Goal: Book appointment/travel/reservation

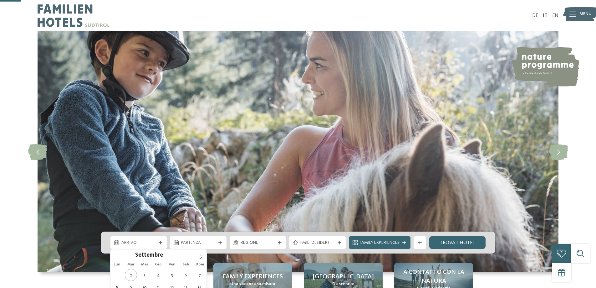
click at [137, 239] on span "Arrivo" at bounding box center [138, 242] width 35 height 6
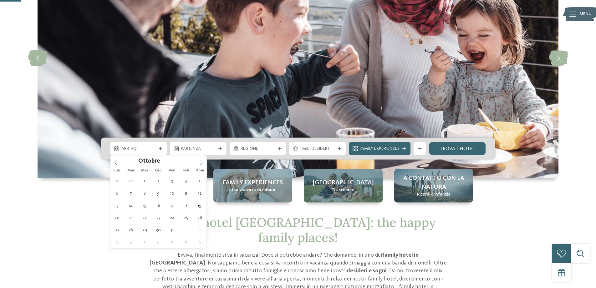
click at [202, 163] on icon at bounding box center [201, 162] width 4 height 4
click at [202, 162] on icon at bounding box center [201, 162] width 2 height 4
type input "****"
click at [202, 162] on icon at bounding box center [201, 162] width 2 height 4
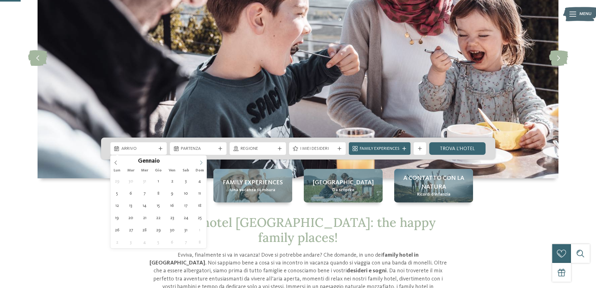
click at [202, 162] on icon at bounding box center [201, 162] width 2 height 4
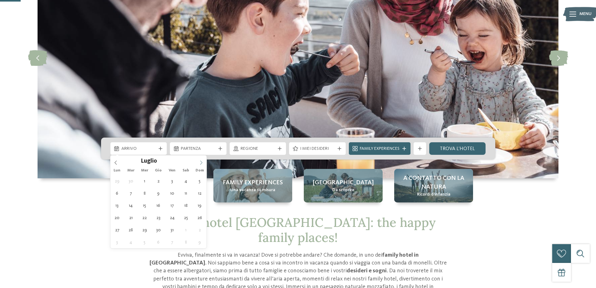
click at [202, 162] on icon at bounding box center [201, 162] width 2 height 4
type div "[DATE]"
type input "****"
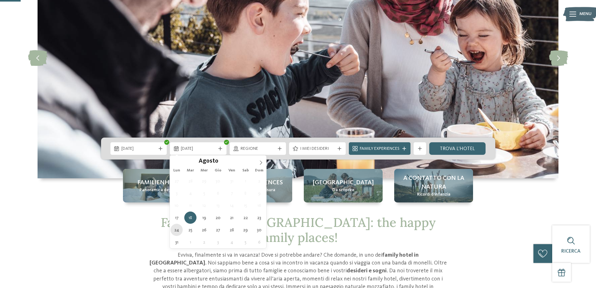
type div "[DATE]"
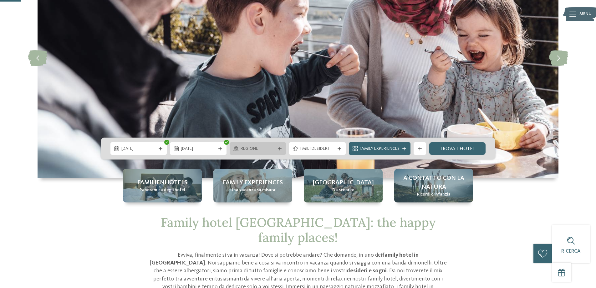
click at [272, 148] on span "Regione" at bounding box center [258, 149] width 35 height 6
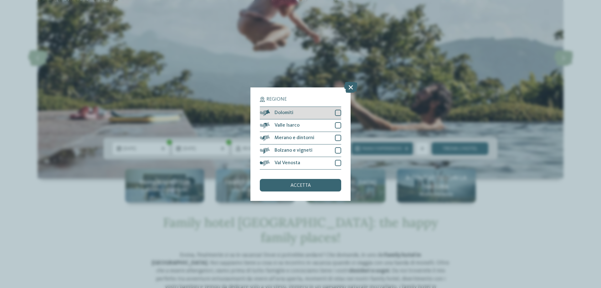
click at [288, 113] on span "Dolomiti" at bounding box center [284, 112] width 19 height 5
click at [312, 185] on div "accetta" at bounding box center [300, 185] width 81 height 13
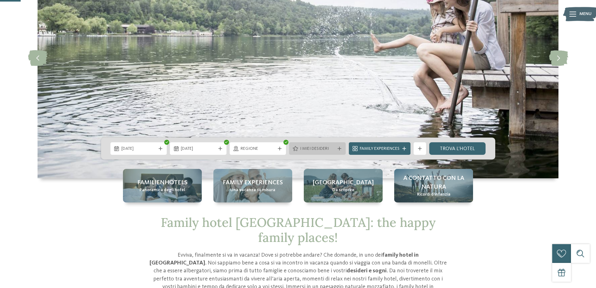
click at [320, 149] on span "I miei desideri" at bounding box center [317, 149] width 35 height 6
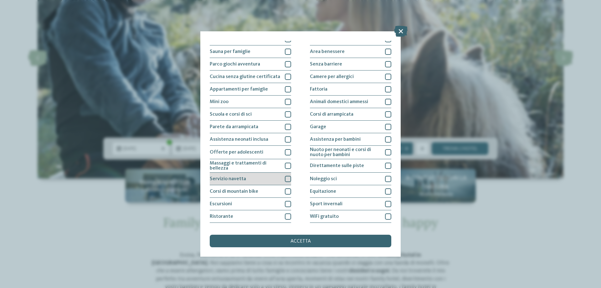
scroll to position [41, 0]
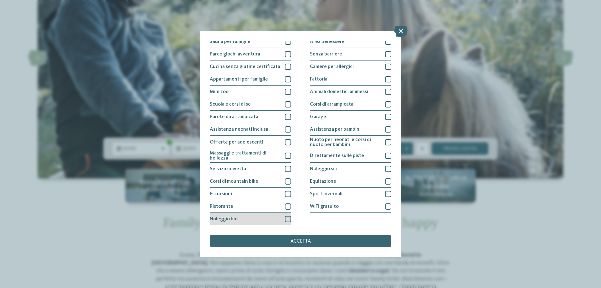
drag, startPoint x: 285, startPoint y: 219, endPoint x: 289, endPoint y: 216, distance: 5.4
click at [285, 218] on div at bounding box center [288, 219] width 6 height 6
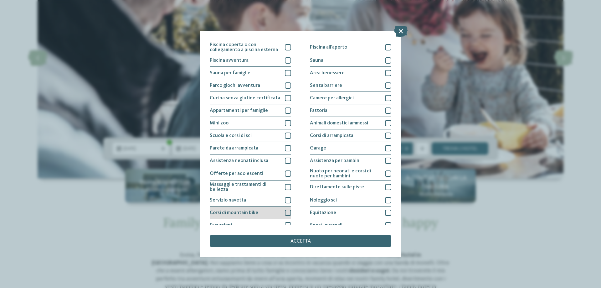
scroll to position [0, 0]
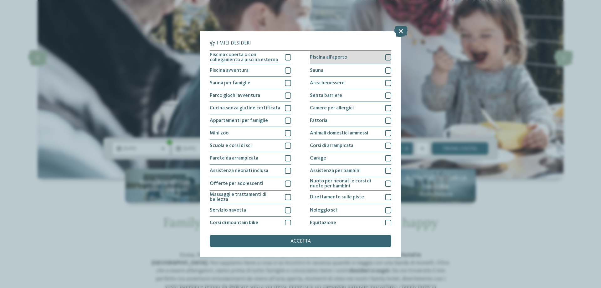
click at [385, 57] on div at bounding box center [388, 57] width 6 height 6
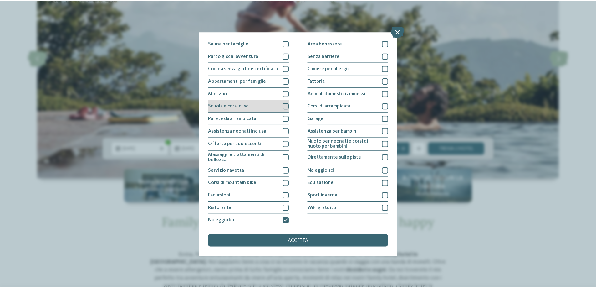
scroll to position [41, 0]
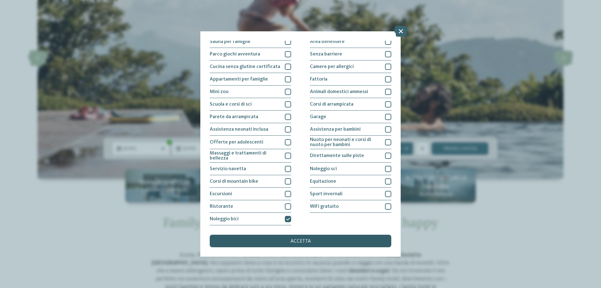
click at [302, 239] on span "accetta" at bounding box center [301, 241] width 20 height 5
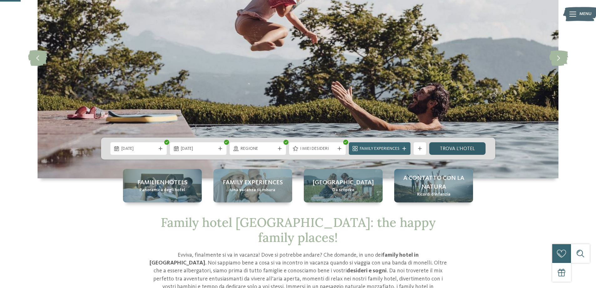
click at [461, 145] on link "trova l’hotel" at bounding box center [458, 148] width 57 height 13
